Goal: Information Seeking & Learning: Find specific fact

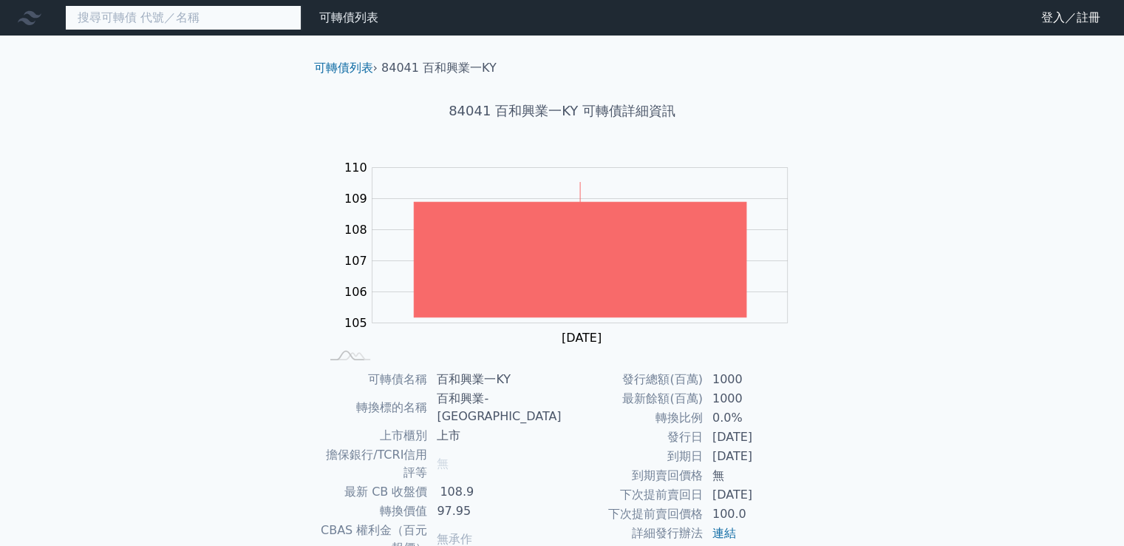
click at [217, 13] on input at bounding box center [183, 17] width 237 height 25
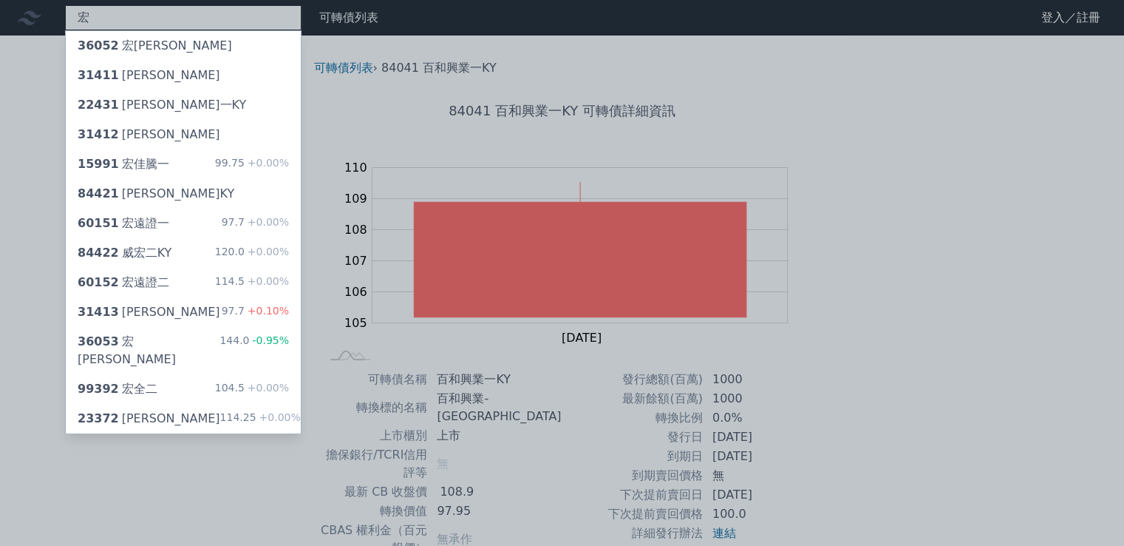
type input "宏"
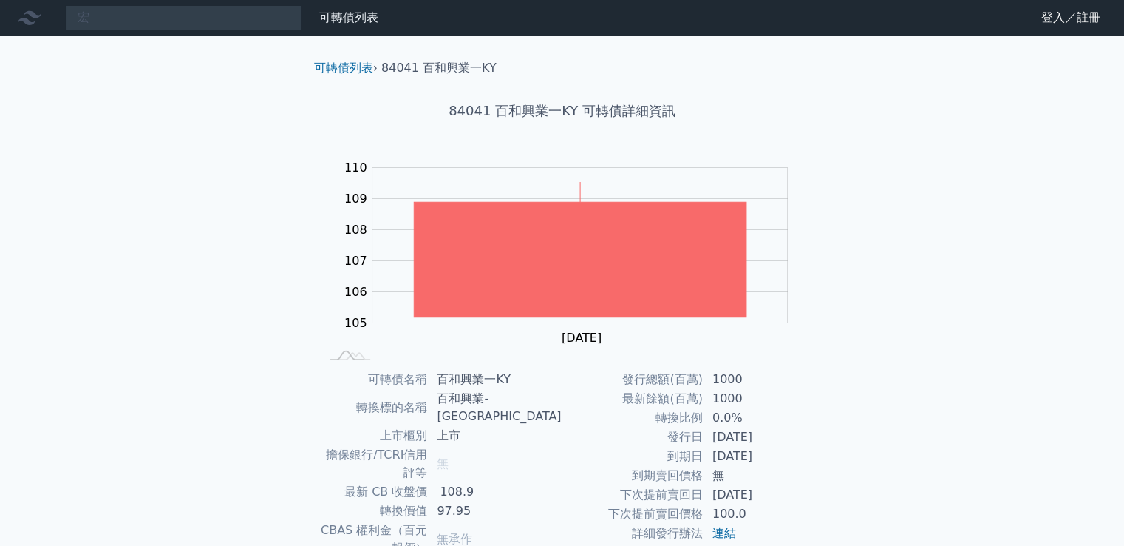
click at [217, 52] on div "宏 可轉債列表 財務數據 可轉債列表 財務數據 登入／註冊 登入／註冊 可轉債列表 › 84041 百和興業一KY 84041 百和興業一KY 可轉債詳細資訊…" at bounding box center [562, 369] width 1124 height 738
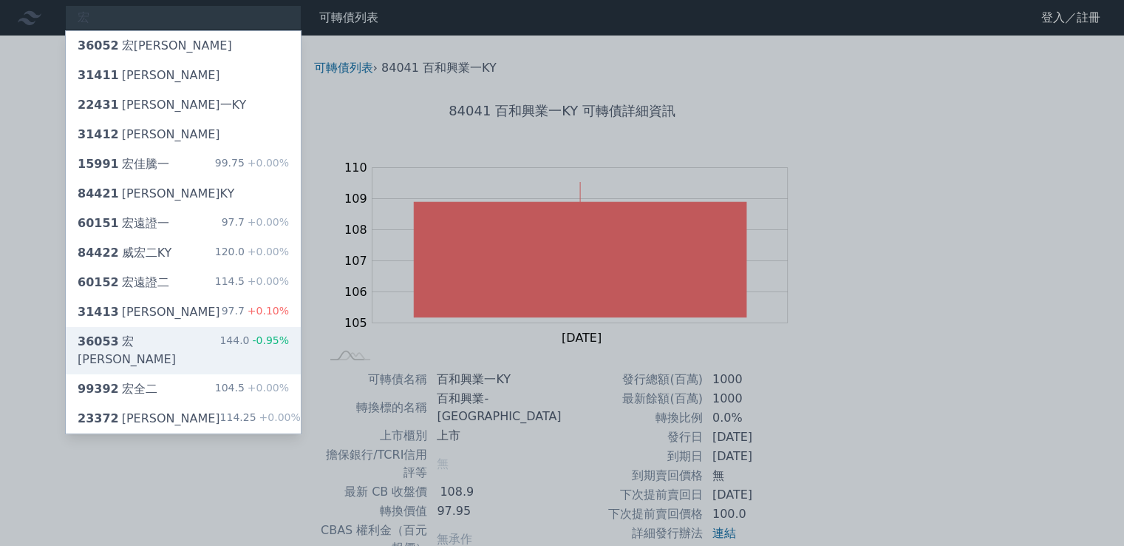
click at [121, 338] on div "36053 [PERSON_NAME]" at bounding box center [149, 350] width 142 height 35
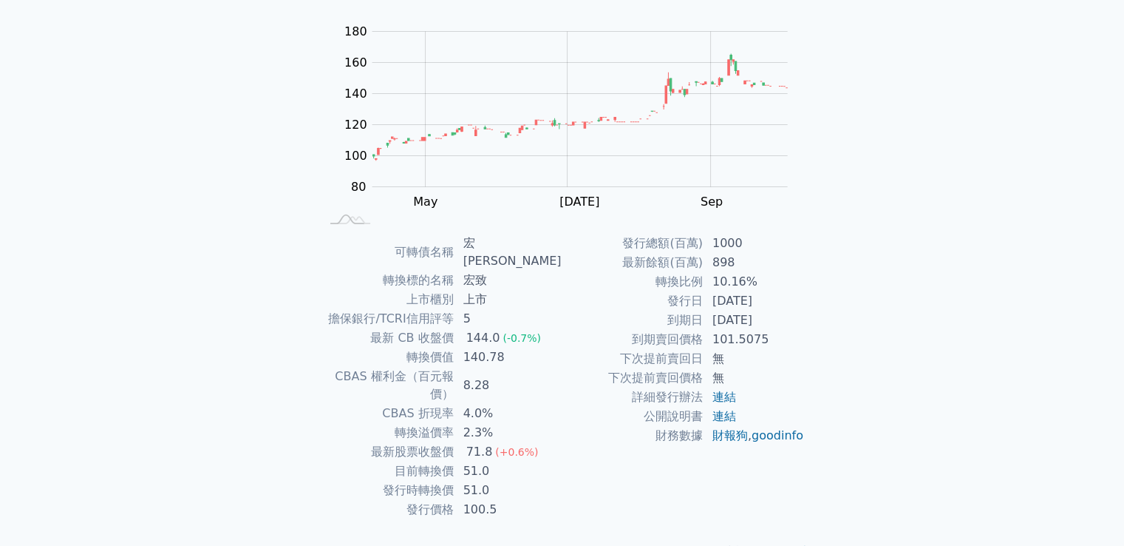
scroll to position [139, 0]
drag, startPoint x: 468, startPoint y: 433, endPoint x: 504, endPoint y: 437, distance: 36.4
click at [504, 458] on td "51.0" at bounding box center [509, 467] width 108 height 19
drag, startPoint x: 461, startPoint y: 240, endPoint x: 494, endPoint y: 242, distance: 32.6
click at [494, 242] on td "宏[PERSON_NAME]" at bounding box center [509, 249] width 108 height 37
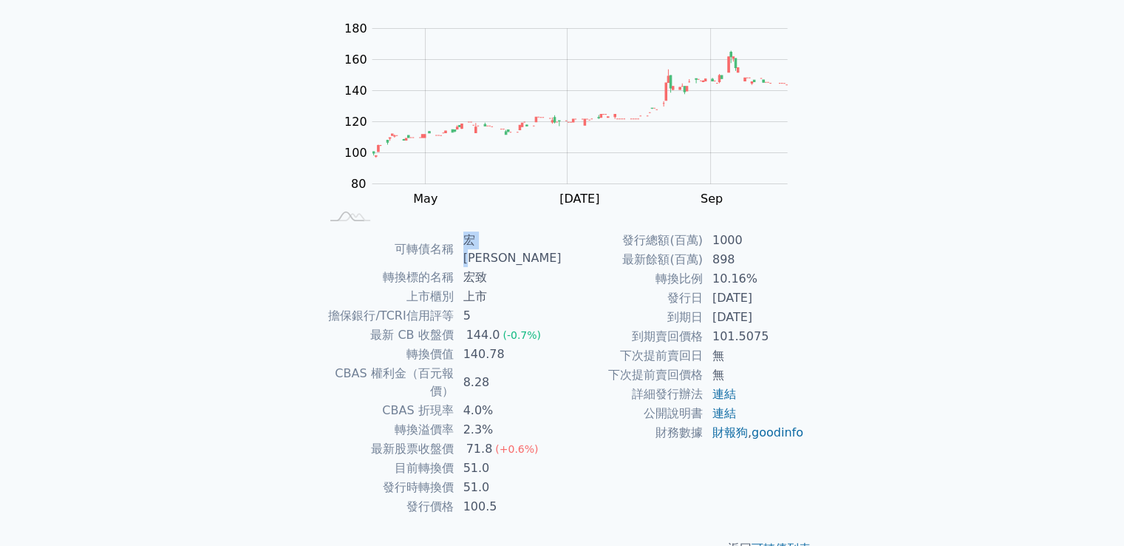
copy td "宏致"
click at [1056, 106] on div "可轉債列表 財務數據 可轉債列表 財務數據 登入／註冊 登入／註冊 可轉債列表 › 36053 宏致三 36053 宏致三 可轉債詳細資訊 Zoom Out …" at bounding box center [562, 221] width 1124 height 720
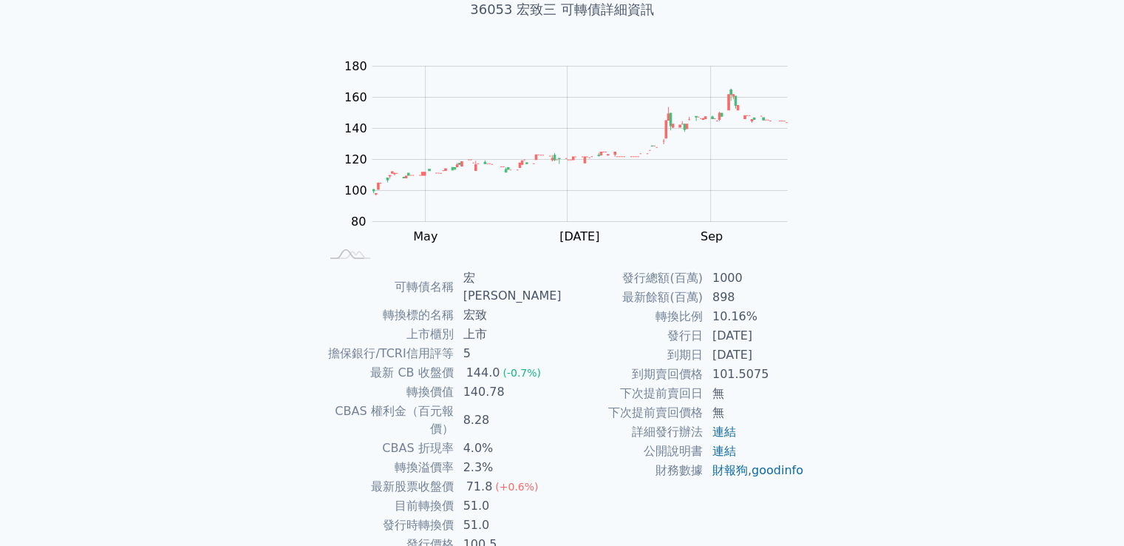
scroll to position [65, 0]
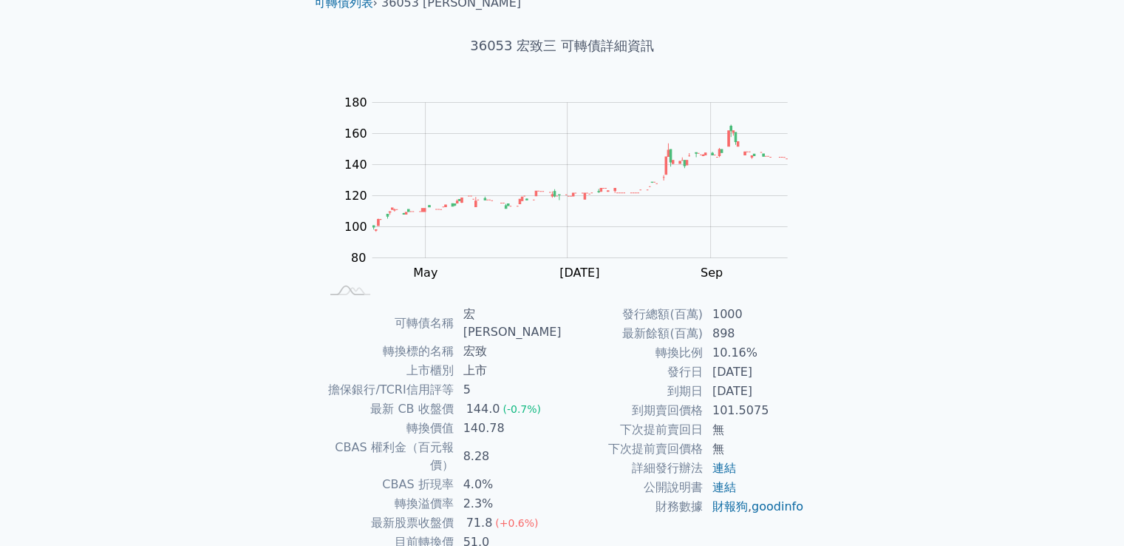
click at [993, 235] on div "可轉債列表 財務數據 可轉債列表 財務數據 登入／註冊 登入／註冊 可轉債列表 › 36053 宏致三 36053 宏致三 可轉債詳細資訊 Zoom Out …" at bounding box center [562, 295] width 1124 height 720
